Goal: Task Accomplishment & Management: Manage account settings

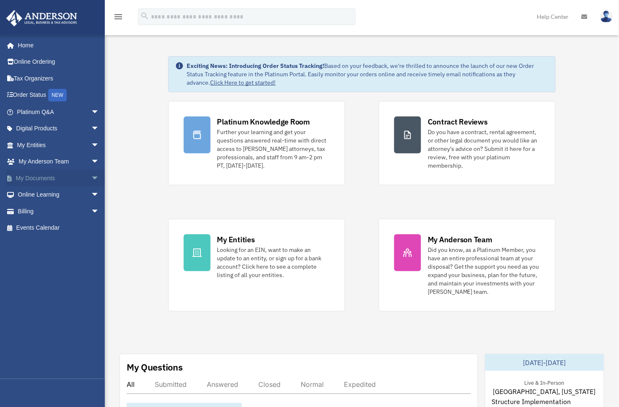
click at [91, 176] on span "arrow_drop_down" at bounding box center [99, 178] width 17 height 17
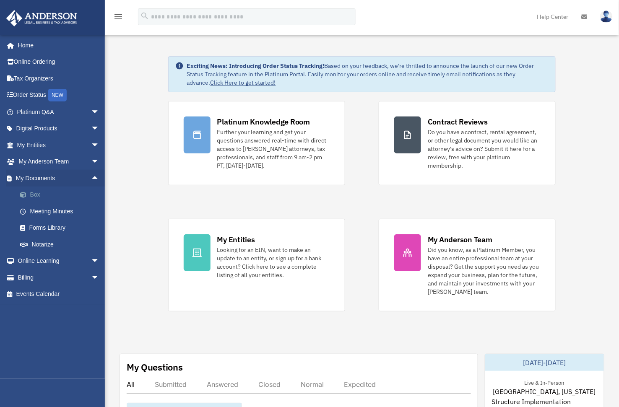
click at [30, 192] on link "Box" at bounding box center [62, 195] width 100 height 17
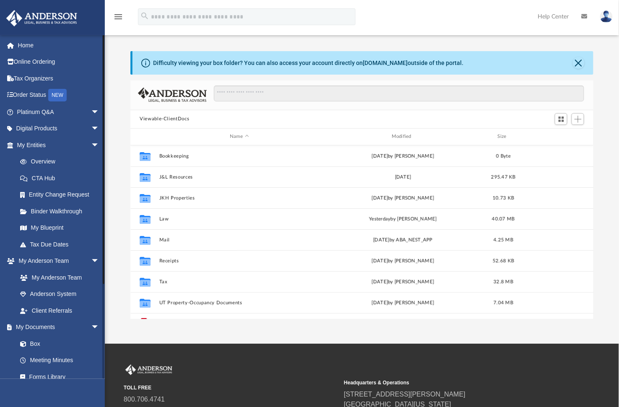
scroll to position [183, 456]
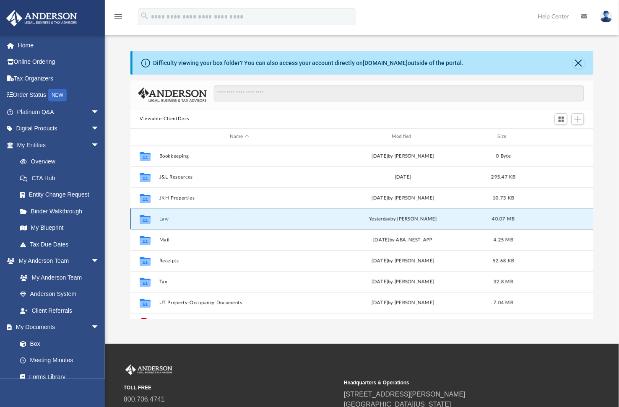
click at [165, 219] on button "Law" at bounding box center [239, 218] width 160 height 5
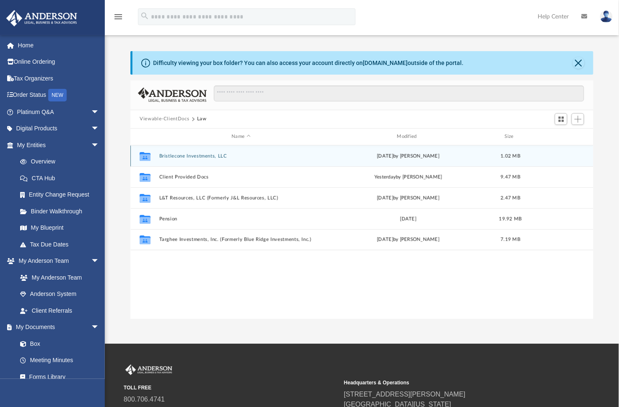
click at [194, 154] on button "Bristlecone Investments, LLC" at bounding box center [241, 155] width 164 height 5
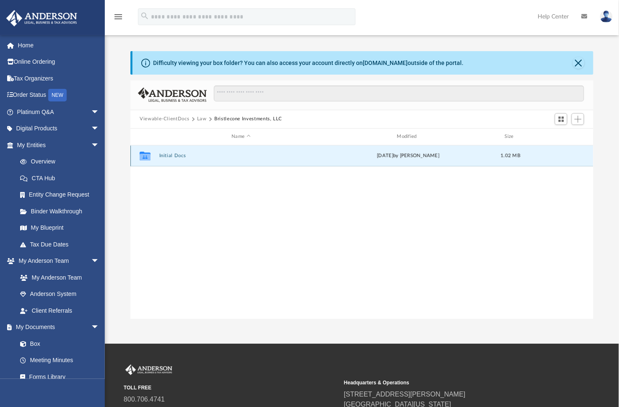
click at [171, 155] on button "Initial Docs" at bounding box center [241, 155] width 164 height 5
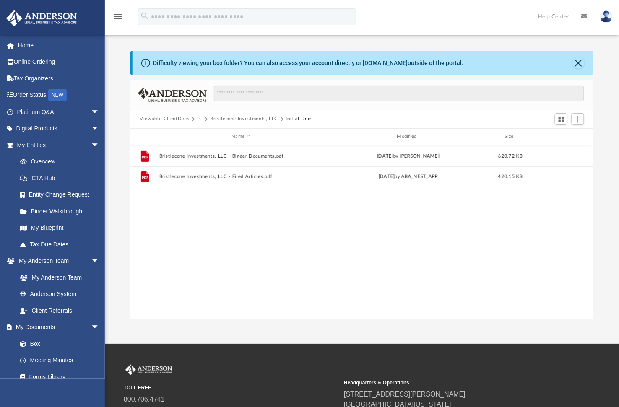
click at [198, 117] on button "···" at bounding box center [199, 119] width 5 height 8
click at [205, 133] on li "Law" at bounding box center [206, 134] width 10 height 9
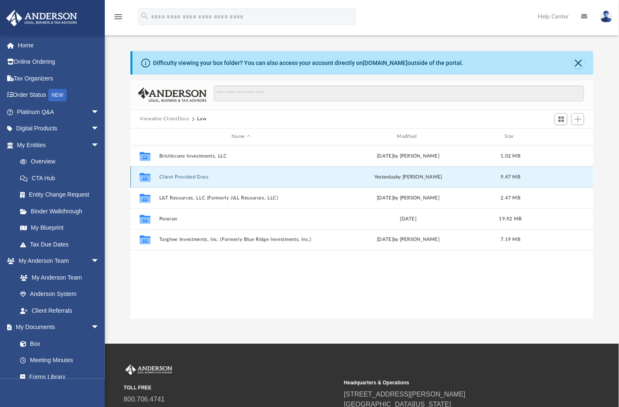
click at [195, 176] on button "Client Provided Docs" at bounding box center [241, 176] width 164 height 5
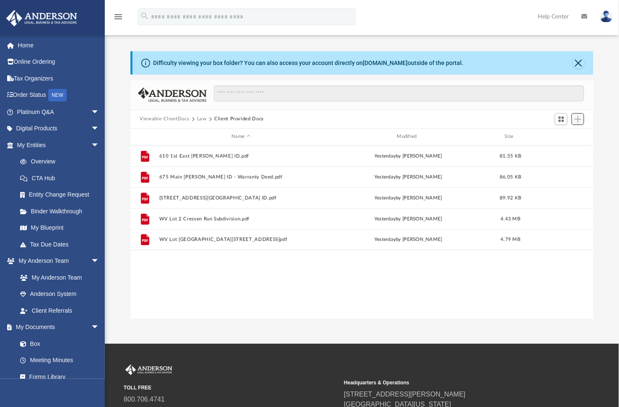
click at [581, 118] on span "Add" at bounding box center [578, 119] width 7 height 7
click at [563, 138] on li "Upload" at bounding box center [566, 136] width 27 height 9
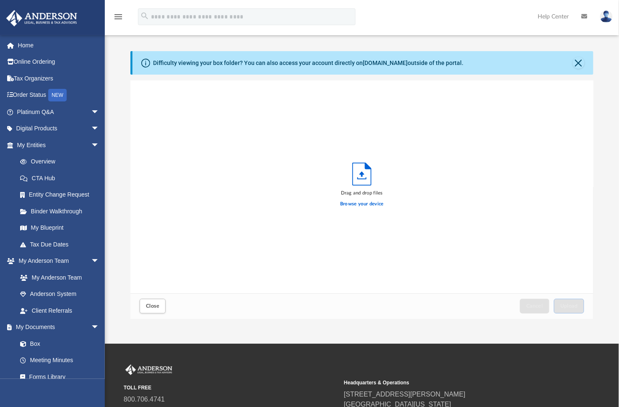
scroll to position [206, 456]
click at [350, 205] on label "Browse your device" at bounding box center [362, 205] width 44 height 8
click at [0, 0] on input "Browse your device" at bounding box center [0, 0] width 0 height 0
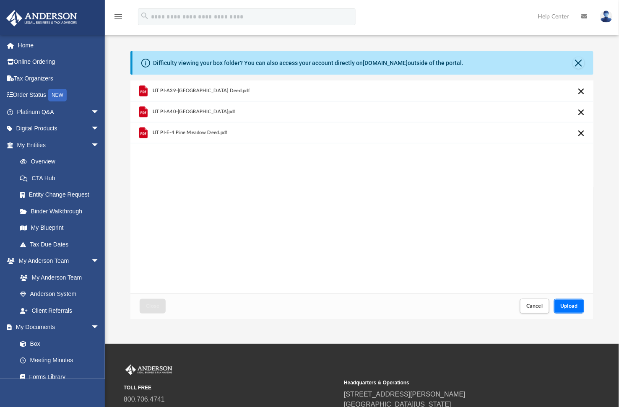
click at [571, 307] on span "Upload" at bounding box center [570, 306] width 18 height 5
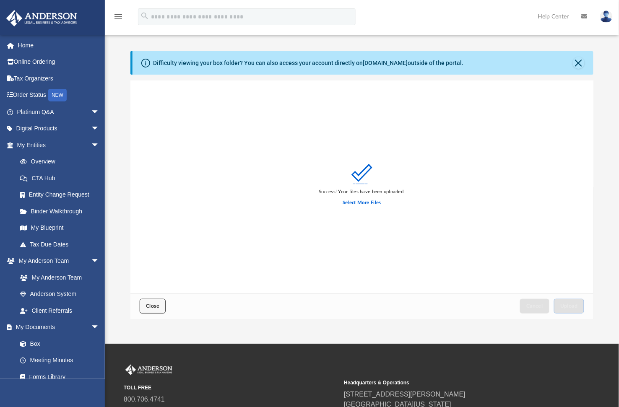
click at [151, 302] on button "Close" at bounding box center [153, 306] width 26 height 15
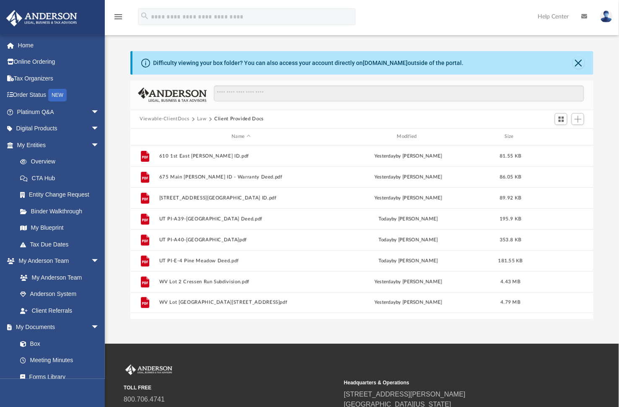
click at [605, 18] on img at bounding box center [607, 16] width 13 height 12
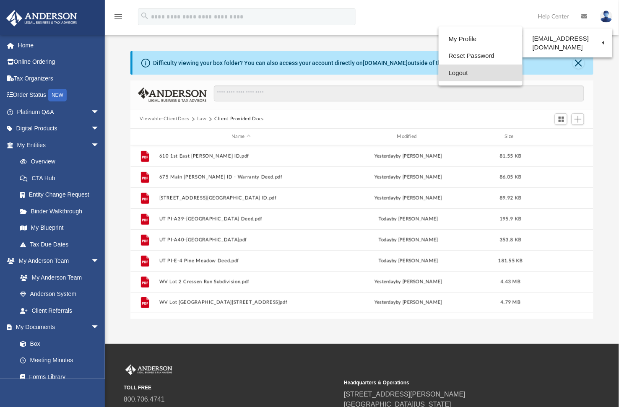
click at [460, 72] on link "Logout" at bounding box center [481, 73] width 84 height 17
